Goal: Contribute content

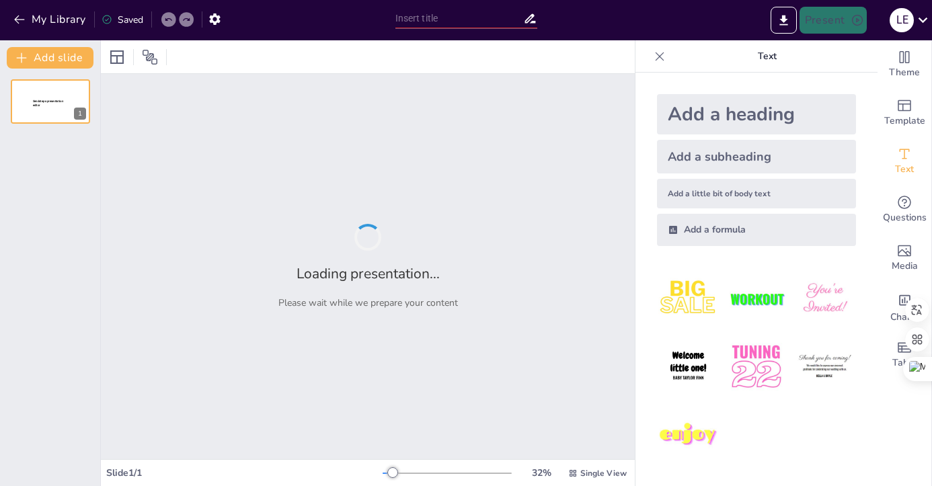
type input "Optimización de la Formulación de Tabletas de [MEDICAL_DATA] mediante IA: Un En…"
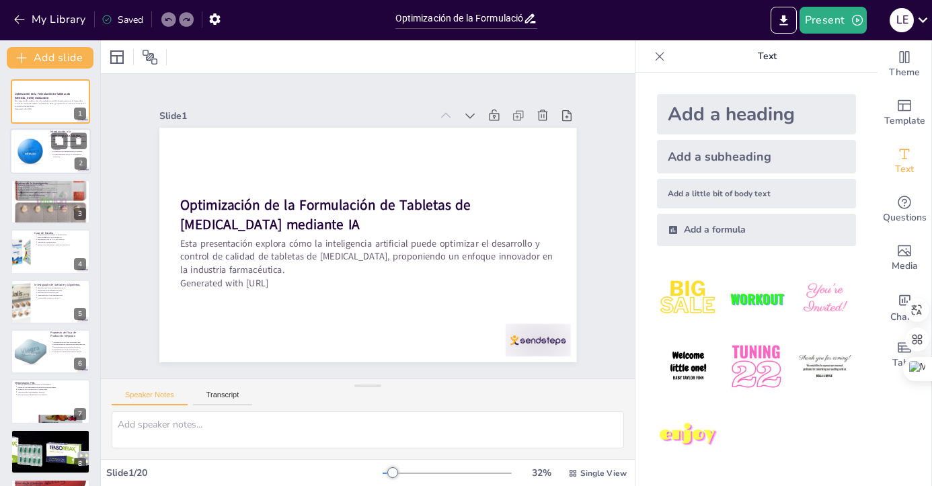
click at [59, 157] on p "La investigación en IA es clave para la industria." at bounding box center [71, 155] width 34 height 5
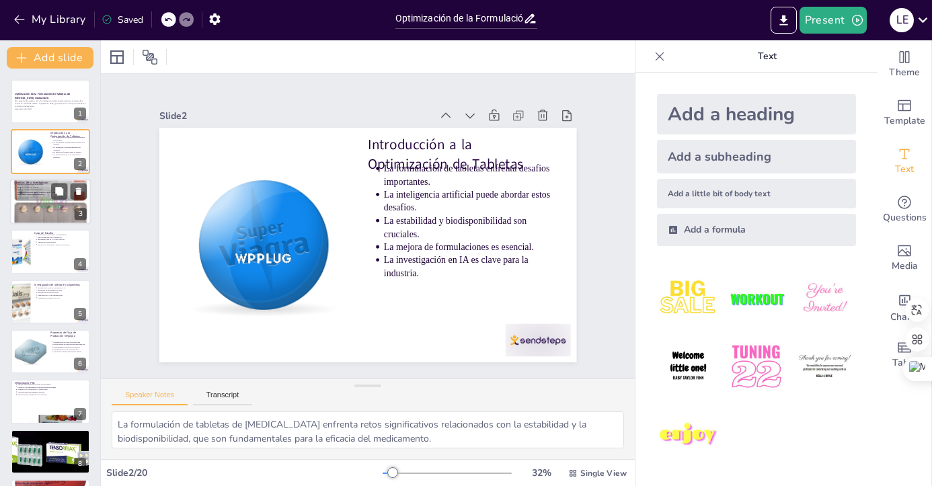
click at [52, 219] on div at bounding box center [50, 201] width 81 height 81
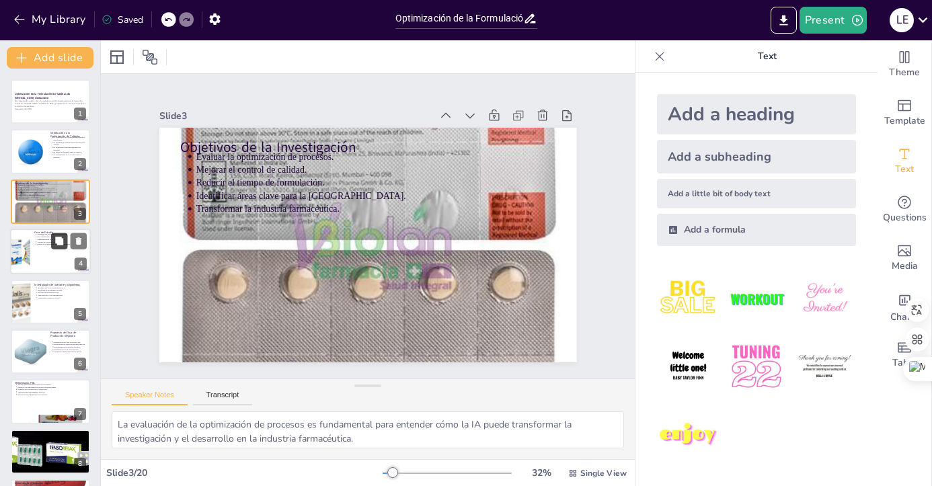
click at [57, 245] on icon at bounding box center [58, 241] width 9 height 9
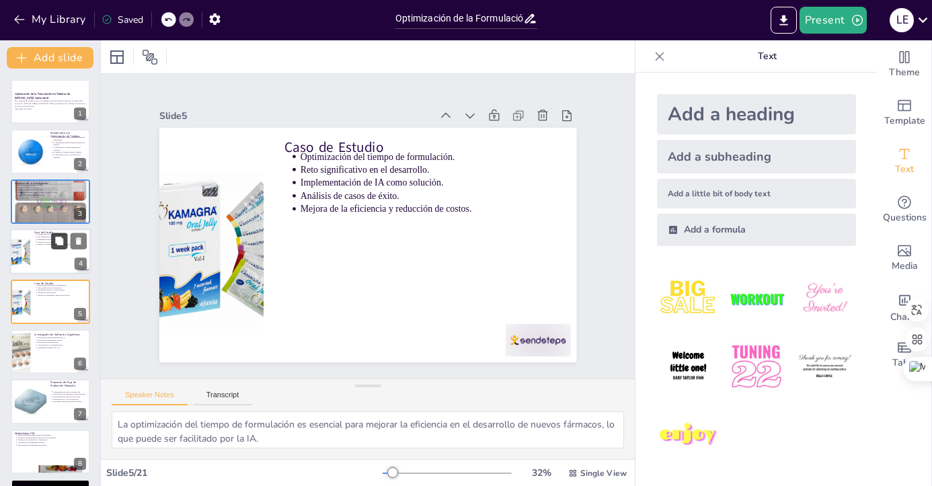
scroll to position [24, 0]
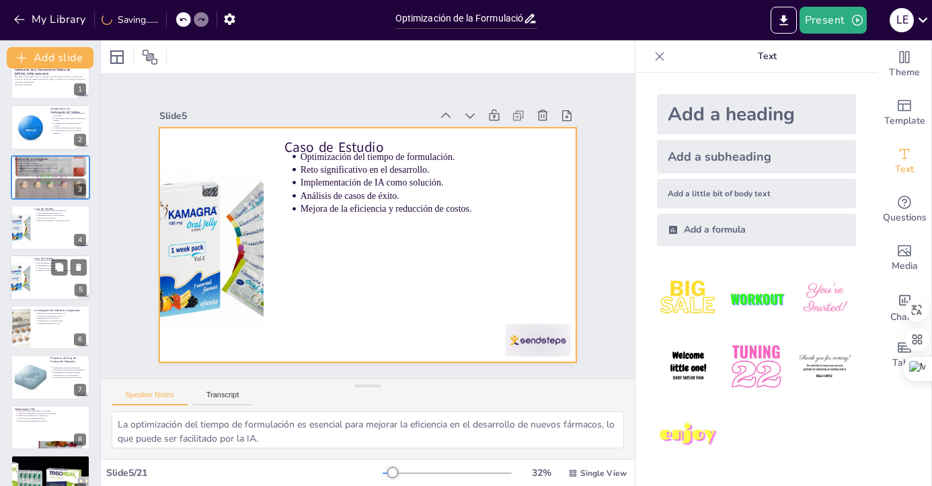
click at [59, 275] on div at bounding box center [50, 278] width 81 height 46
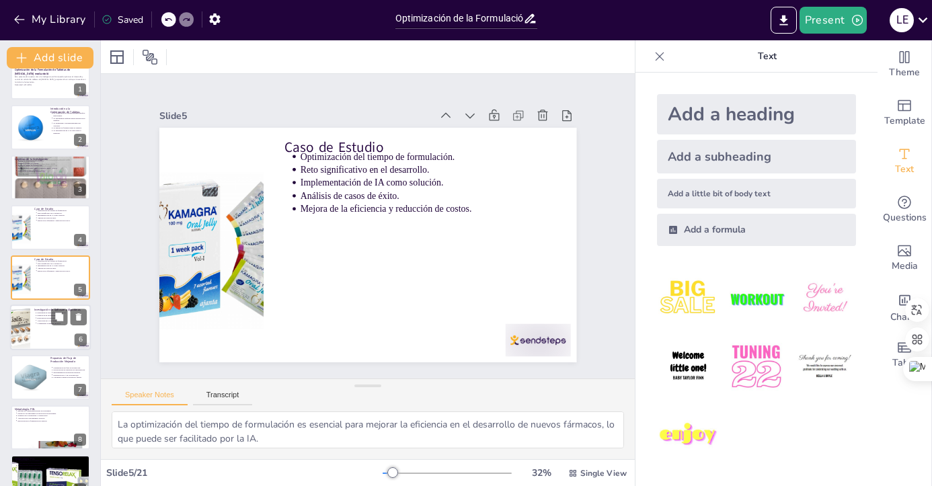
click at [59, 325] on div at bounding box center [50, 327] width 81 height 46
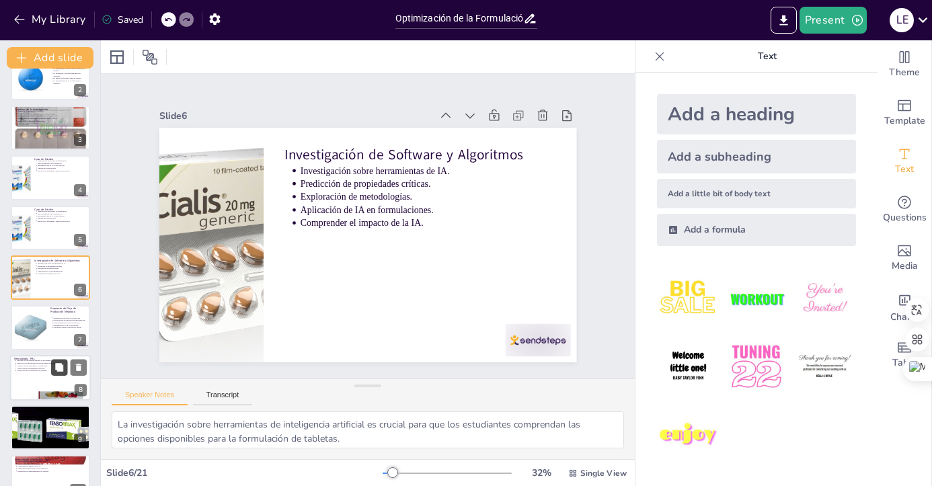
click at [52, 364] on button at bounding box center [59, 367] width 16 height 16
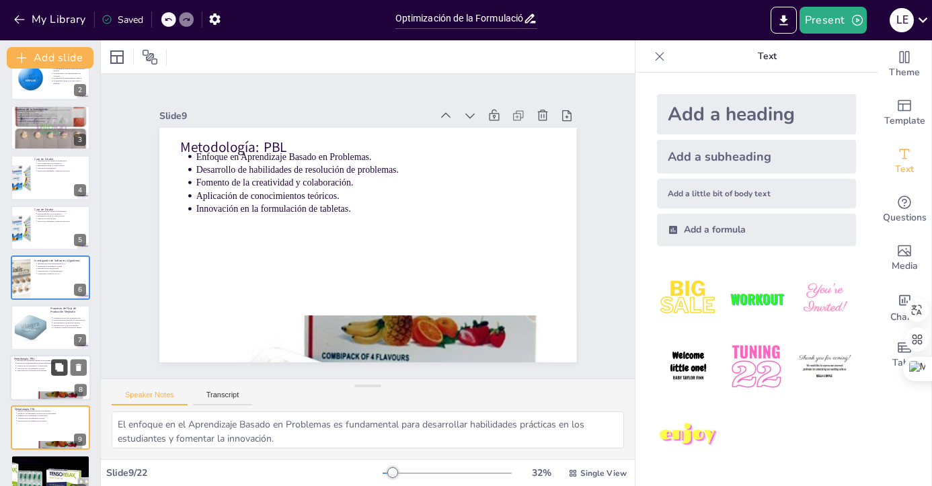
scroll to position [224, 0]
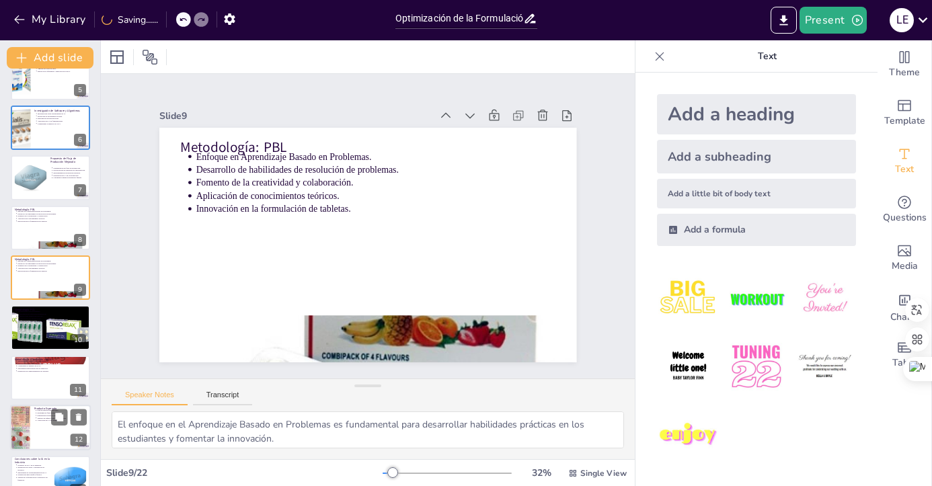
click at [47, 409] on p "Plan de innovación esperado." at bounding box center [63, 410] width 50 height 3
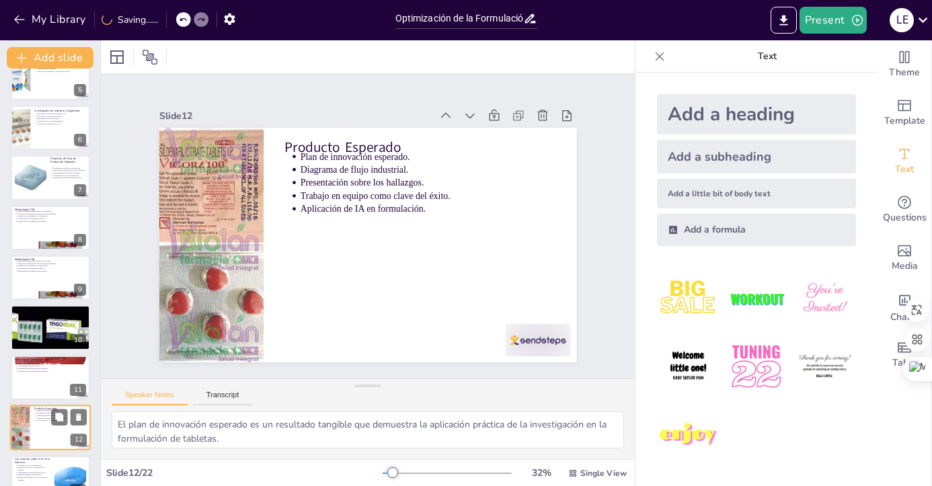
scroll to position [374, 0]
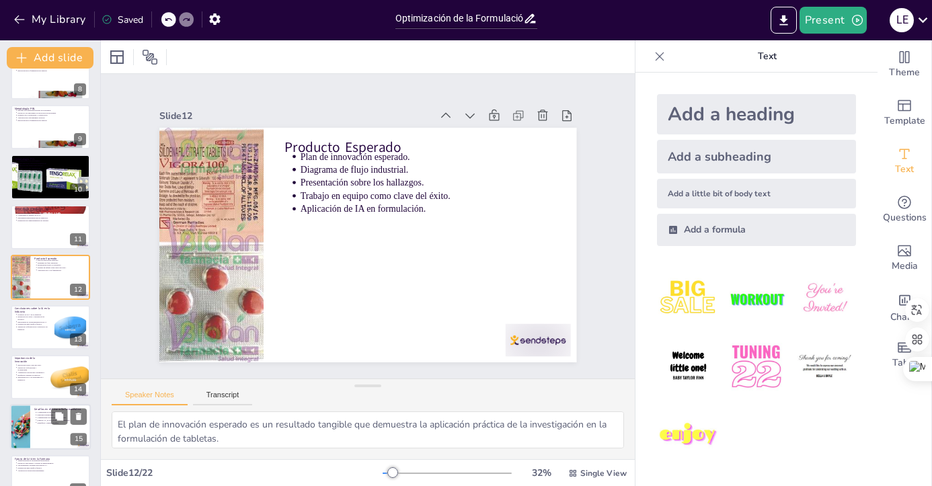
click at [48, 435] on div at bounding box center [50, 428] width 81 height 46
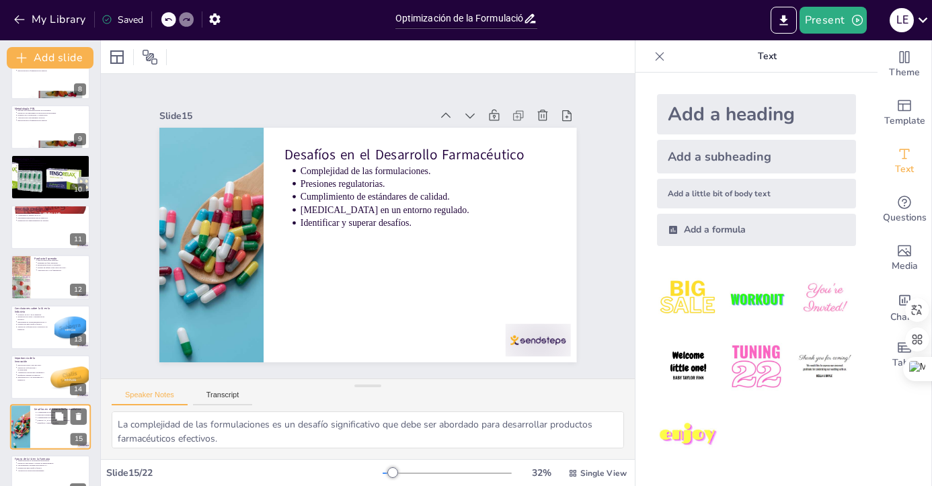
scroll to position [524, 0]
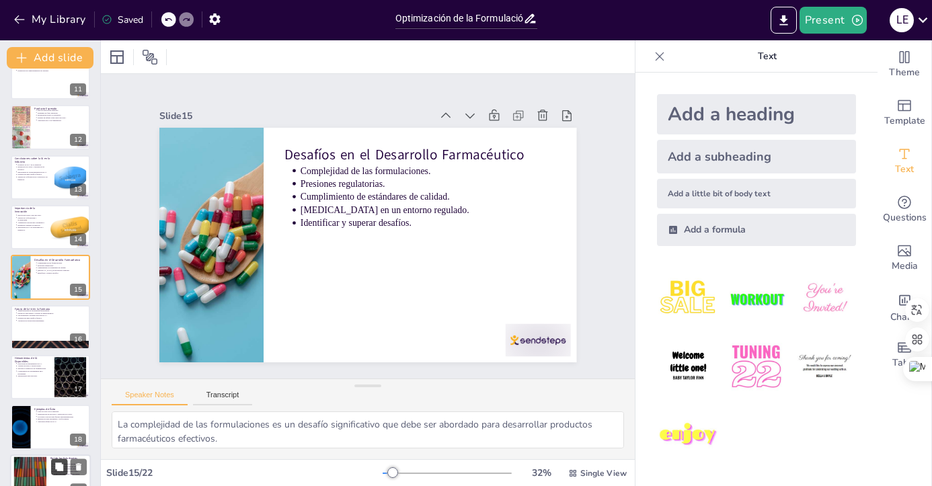
click at [56, 460] on button at bounding box center [59, 466] width 16 height 16
type textarea "La participación activa de los estudiantes en proyectos de investigación es ese…"
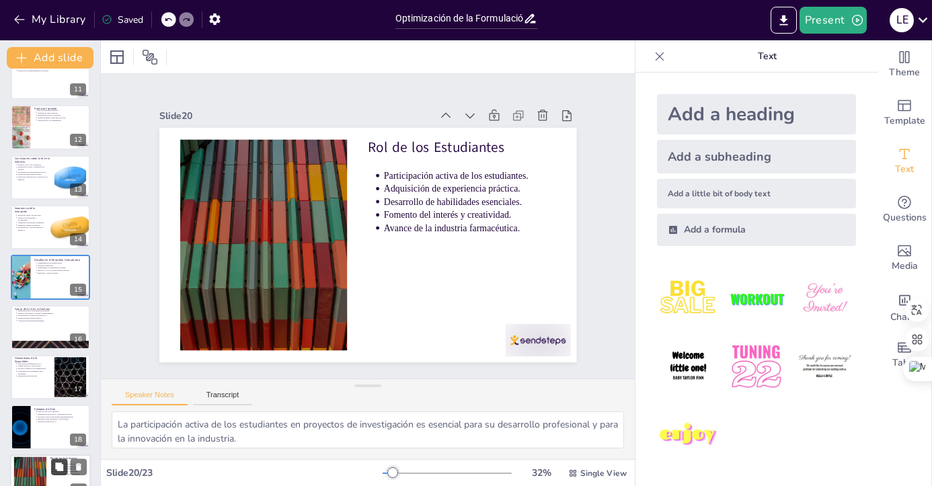
scroll to position [748, 0]
